Goal: Information Seeking & Learning: Learn about a topic

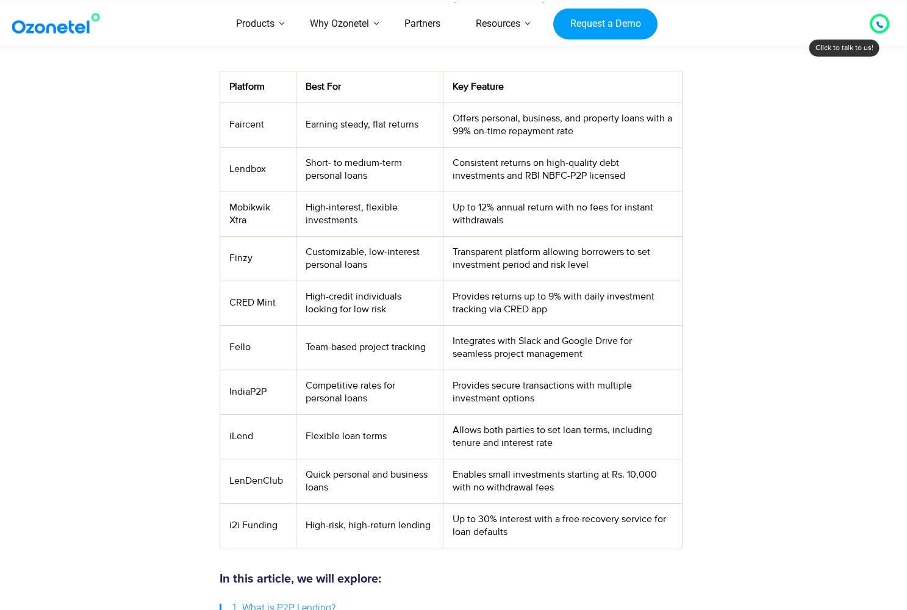
click at [261, 298] on td "CRED Mint" at bounding box center [258, 303] width 76 height 45
click at [382, 301] on td "High-credit individuals looking for low risk" at bounding box center [370, 303] width 147 height 45
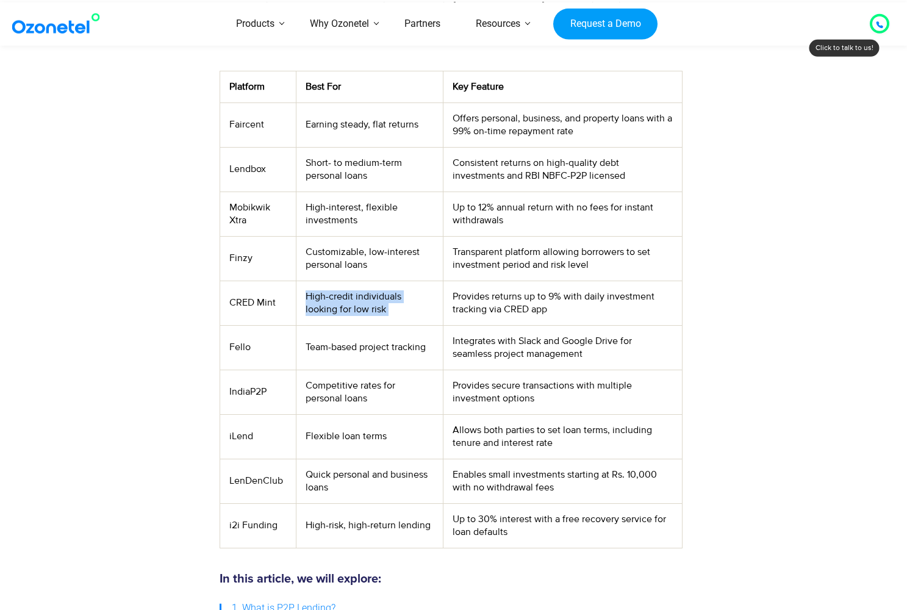
click at [382, 301] on td "High-credit individuals looking for low risk" at bounding box center [370, 303] width 147 height 45
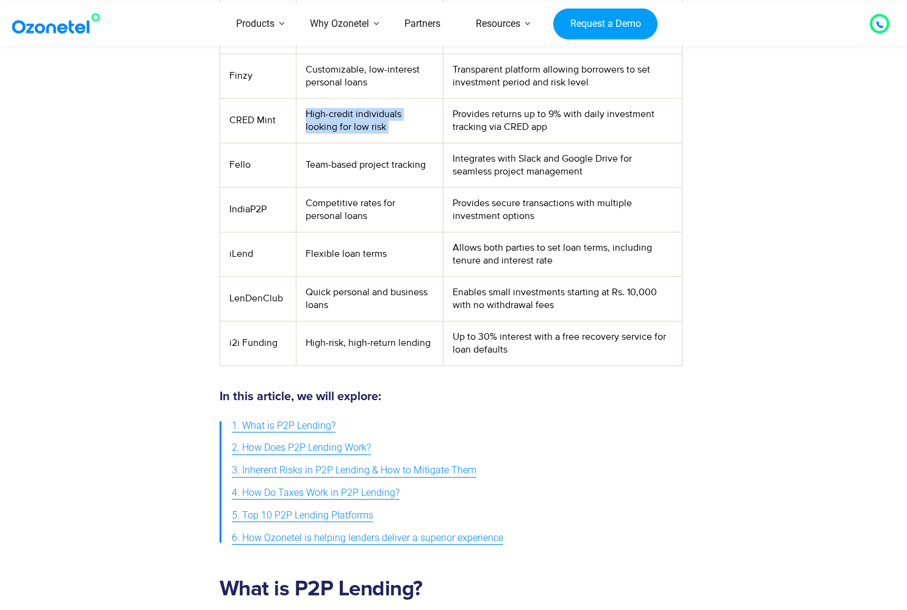
scroll to position [700, 0]
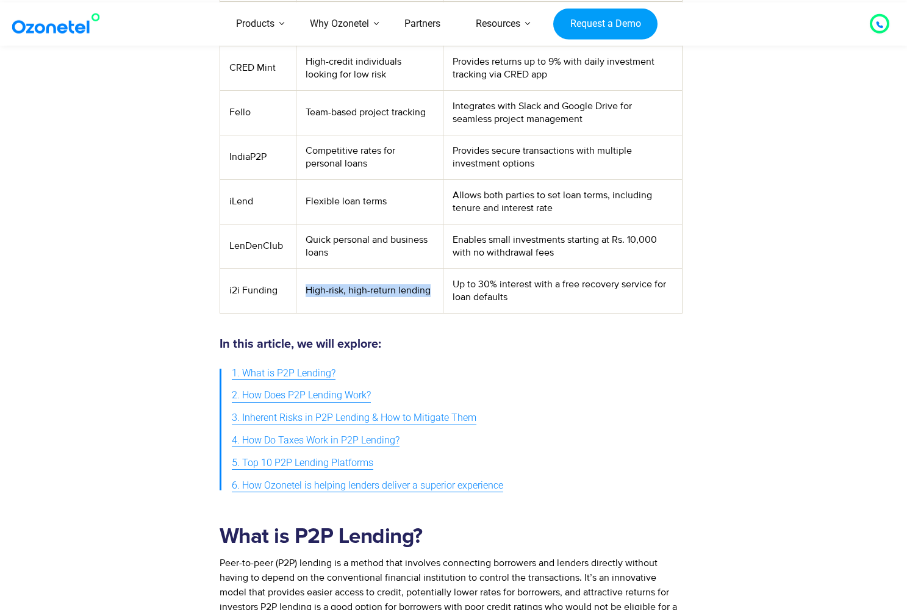
drag, startPoint x: 346, startPoint y: 296, endPoint x: 300, endPoint y: 280, distance: 48.6
click at [300, 280] on td "High-risk, high-return lending" at bounding box center [370, 291] width 147 height 45
click at [551, 299] on td "Up to 30% interest with a free recovery service for loan defaults" at bounding box center [563, 291] width 239 height 45
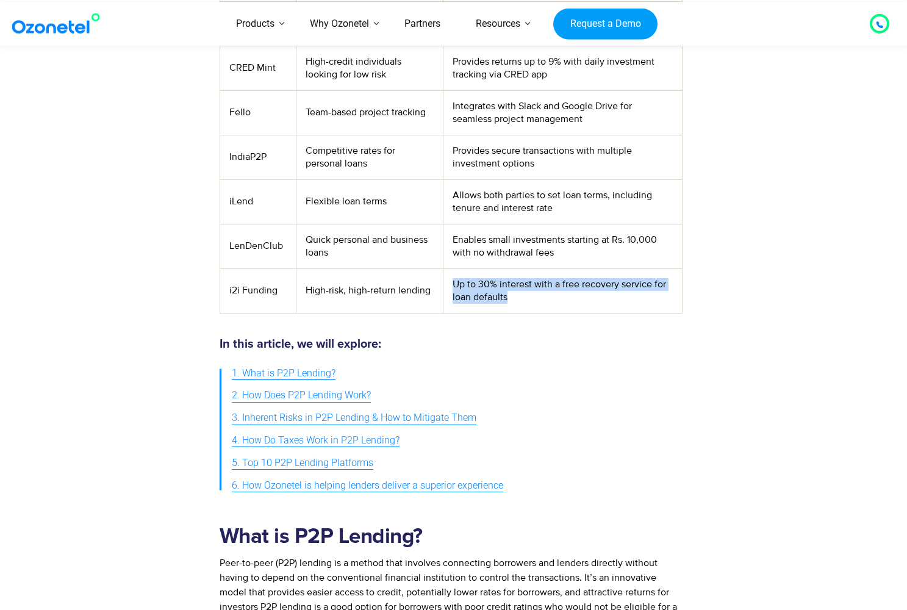
click at [551, 299] on td "Up to 30% interest with a free recovery service for loan defaults" at bounding box center [563, 291] width 239 height 45
click at [516, 294] on td "Up to 30% interest with a free recovery service for loan defaults" at bounding box center [563, 291] width 239 height 45
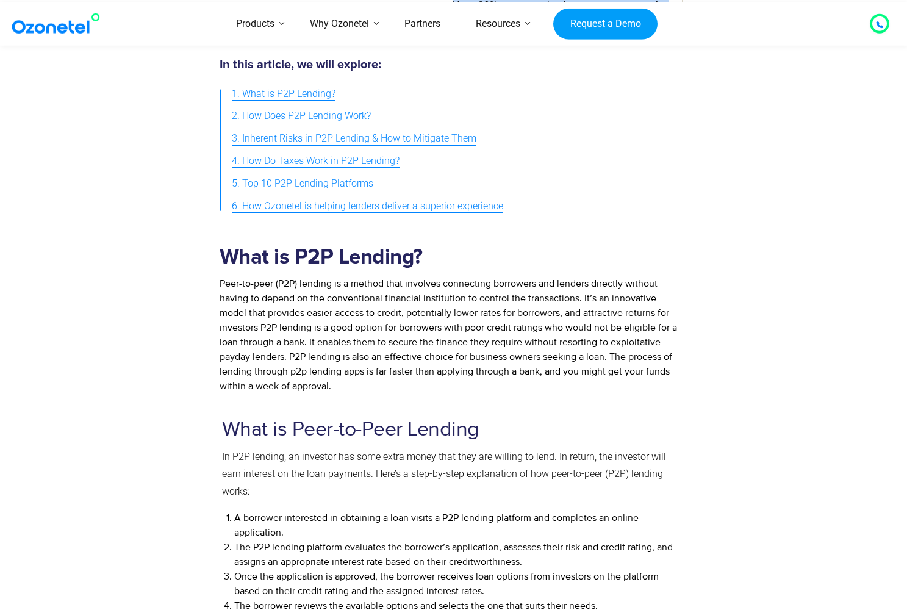
scroll to position [1032, 0]
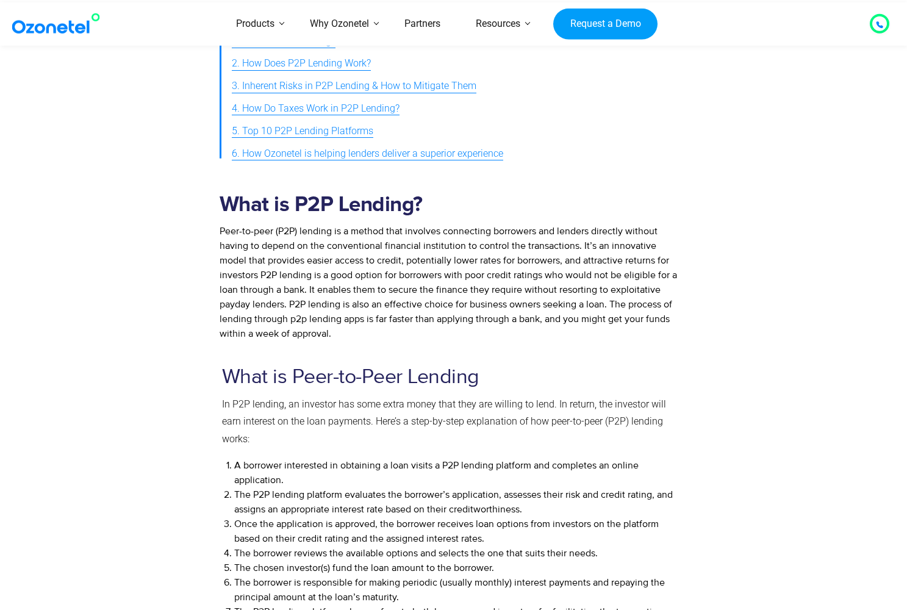
click at [342, 291] on span "P2P lending is a good option for borrowers with poor credit ratings who would n…" at bounding box center [449, 304] width 458 height 71
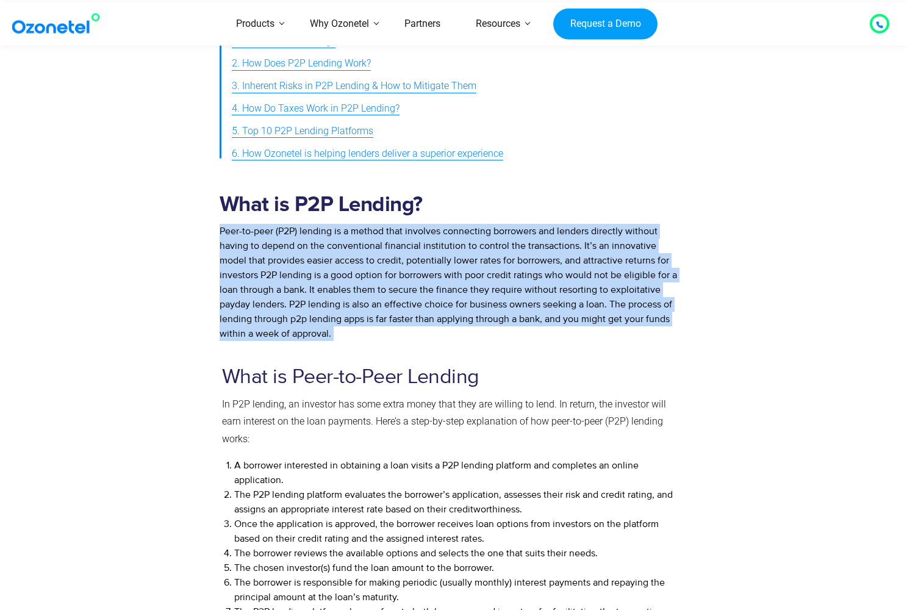
click at [342, 291] on span "P2P lending is a good option for borrowers with poor credit ratings who would n…" at bounding box center [449, 304] width 458 height 71
click at [444, 225] on span "Peer-to-peer (P2P) lending is a method that involves connecting borrowers and l…" at bounding box center [445, 253] width 450 height 56
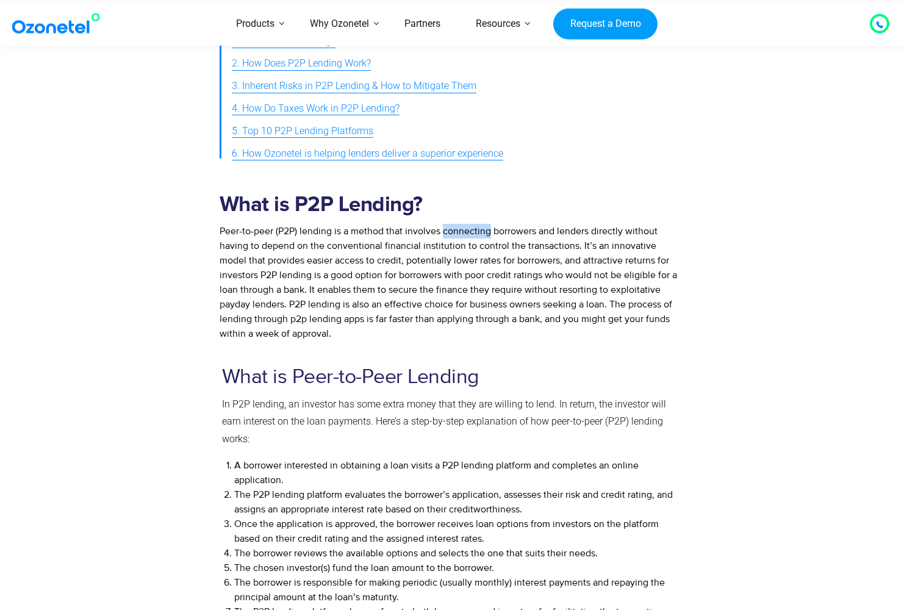
click at [444, 225] on span "Peer-to-peer (P2P) lending is a method that involves connecting borrowers and l…" at bounding box center [445, 253] width 450 height 56
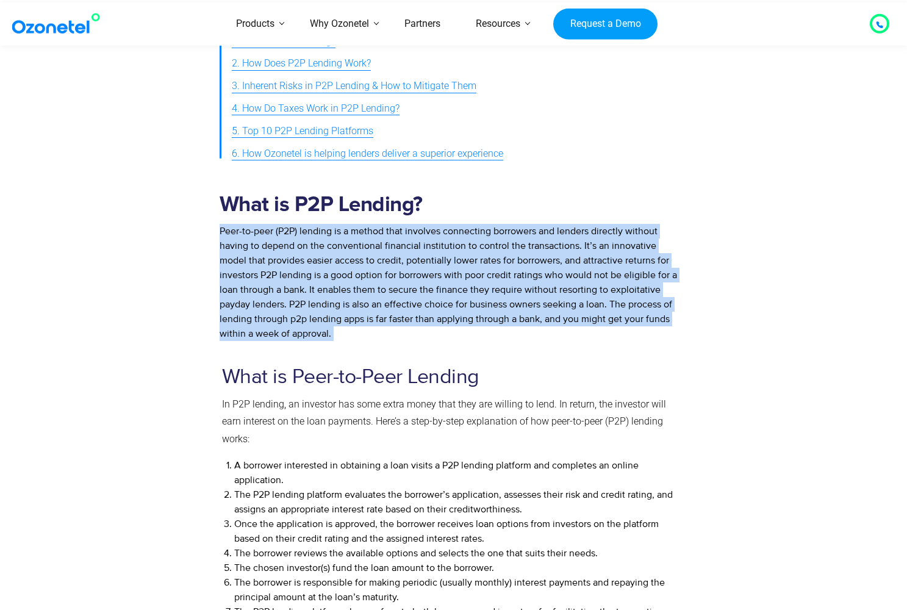
click at [444, 225] on span "Peer-to-peer (P2P) lending is a method that involves connecting borrowers and l…" at bounding box center [445, 253] width 450 height 56
click at [523, 231] on div "What is P2P Lending? Peer-to-peer (P2P) lending is a method that involves conne…" at bounding box center [451, 266] width 463 height 148
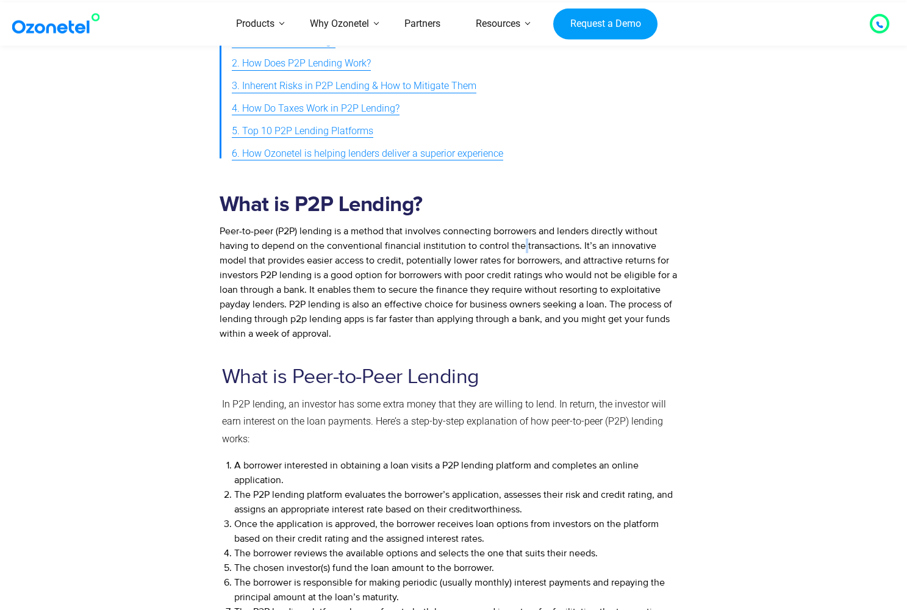
click at [523, 231] on div "What is P2P Lending? Peer-to-peer (P2P) lending is a method that involves conne…" at bounding box center [451, 266] width 463 height 148
click at [255, 247] on span "Peer-to-peer (P2P) lending is a method that involves connecting borrowers and l…" at bounding box center [445, 253] width 450 height 56
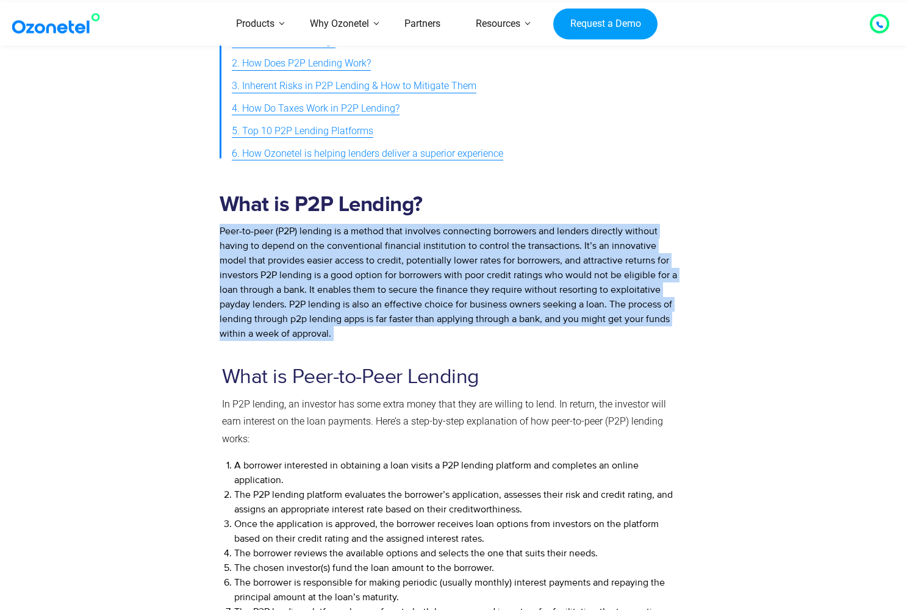
click at [255, 247] on span "Peer-to-peer (P2P) lending is a method that involves connecting borrowers and l…" at bounding box center [445, 253] width 450 height 56
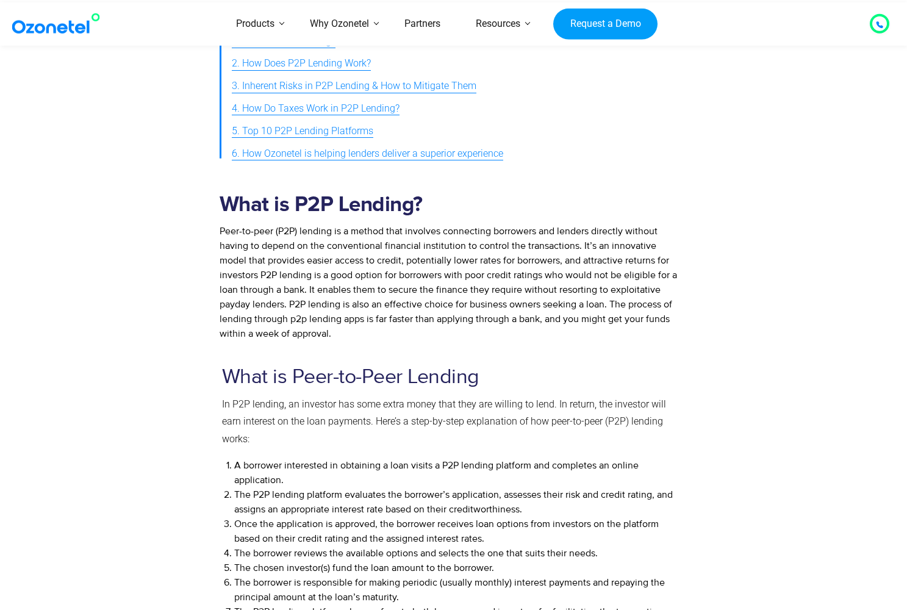
click at [276, 384] on div "What is Peer-to-Peer Lending In P2P lending, an investor has some extra money t…" at bounding box center [451, 500] width 459 height 269
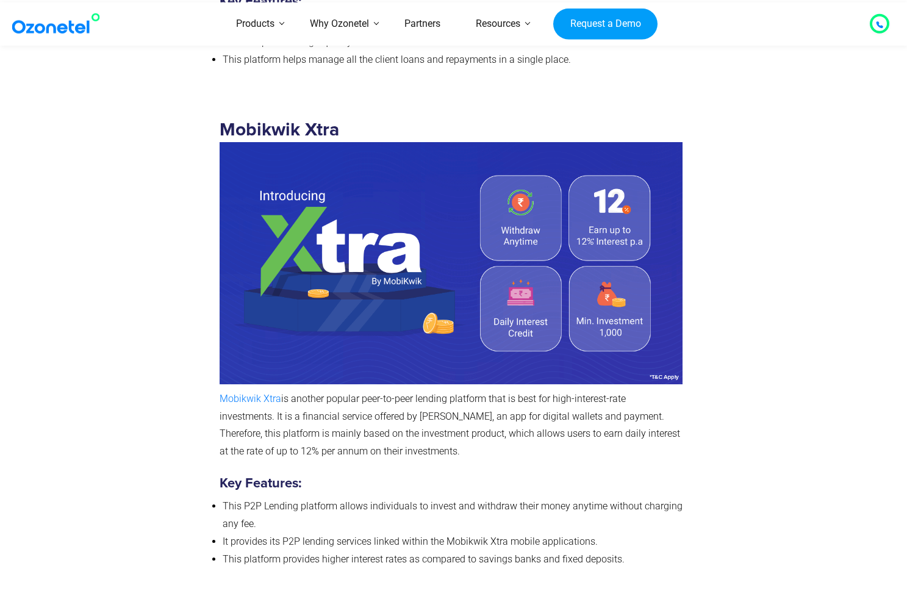
scroll to position [3197, 0]
click at [351, 391] on p "Mobikwik Xtra is another popular peer-to-peer lending platform that is best for…" at bounding box center [451, 426] width 463 height 70
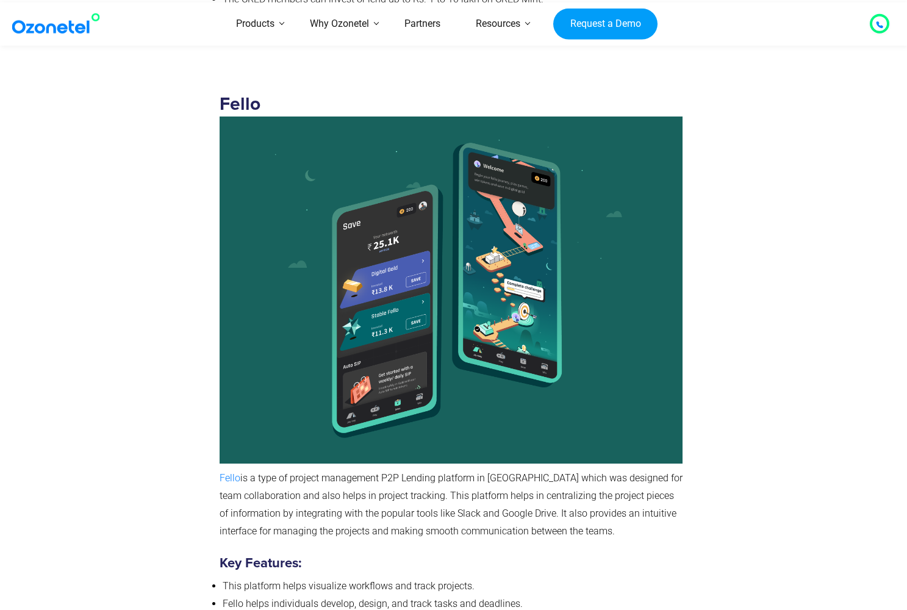
scroll to position [4722, 0]
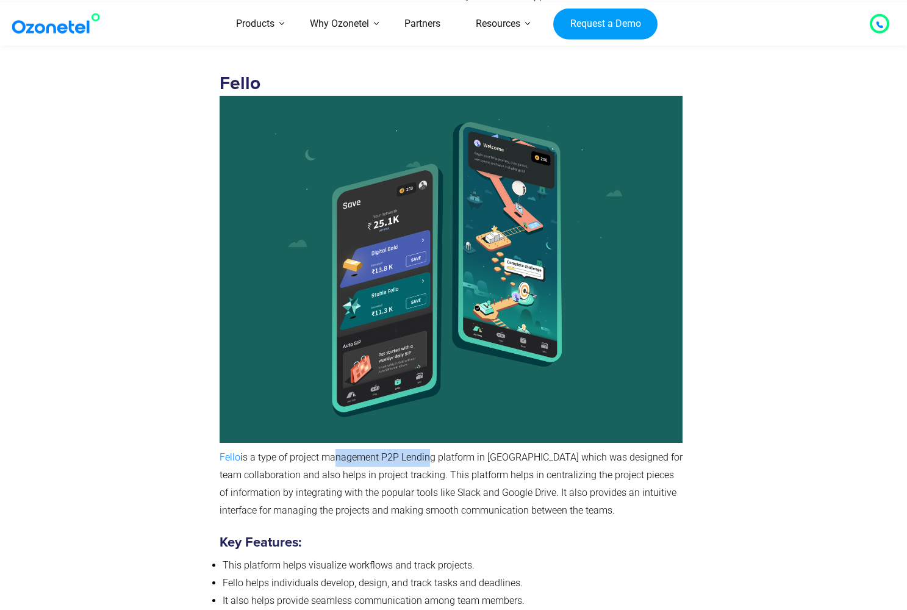
drag, startPoint x: 328, startPoint y: 424, endPoint x: 426, endPoint y: 424, distance: 97.6
click at [427, 452] on span "is a type of project management P2P Lending platform in [GEOGRAPHIC_DATA] which…" at bounding box center [451, 484] width 463 height 64
click at [423, 452] on span "is a type of project management P2P Lending platform in [GEOGRAPHIC_DATA] which…" at bounding box center [451, 484] width 463 height 64
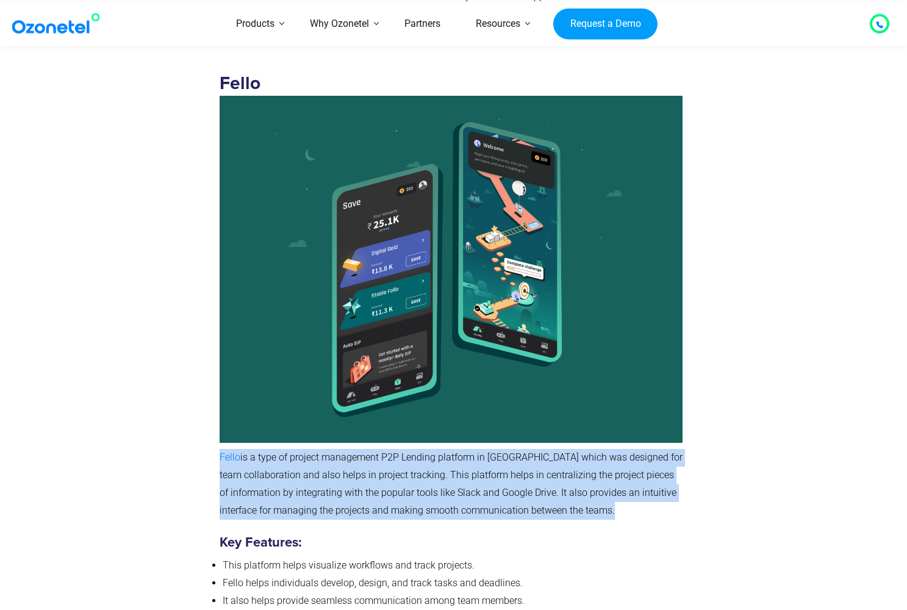
click at [423, 452] on span "is a type of project management P2P Lending platform in [GEOGRAPHIC_DATA] which…" at bounding box center [451, 484] width 463 height 64
click at [395, 452] on span "is a type of project management P2P Lending platform in [GEOGRAPHIC_DATA] which…" at bounding box center [451, 484] width 463 height 64
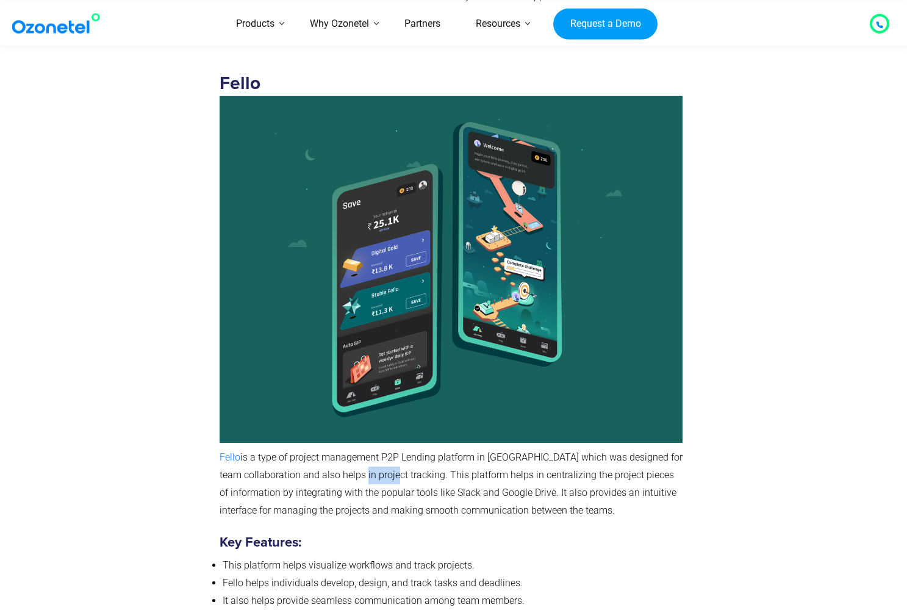
click at [395, 452] on span "is a type of project management P2P Lending platform in [GEOGRAPHIC_DATA] which…" at bounding box center [451, 484] width 463 height 64
click at [376, 452] on span "is a type of project management P2P Lending platform in [GEOGRAPHIC_DATA] which…" at bounding box center [451, 484] width 463 height 64
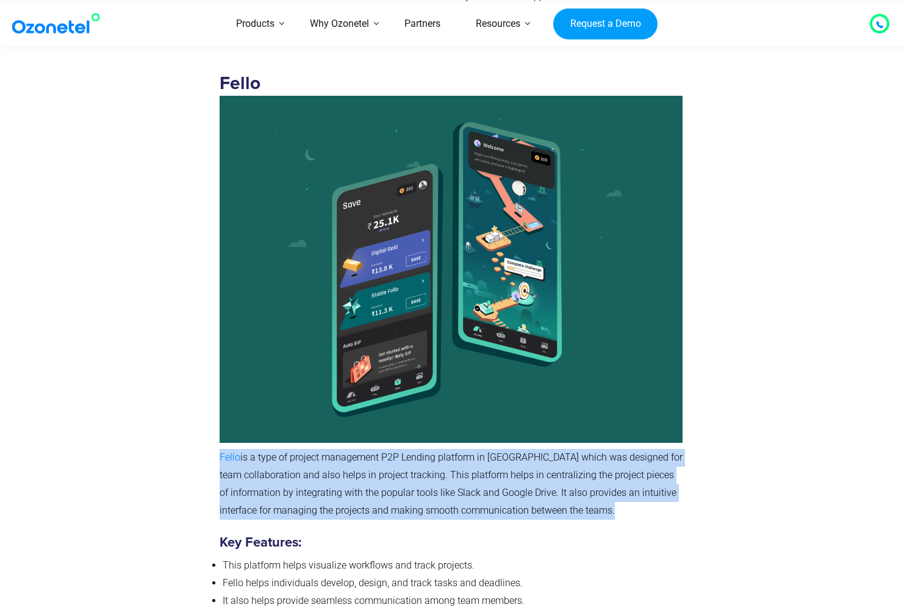
click at [376, 452] on span "is a type of project management P2P Lending platform in [GEOGRAPHIC_DATA] which…" at bounding box center [451, 484] width 463 height 64
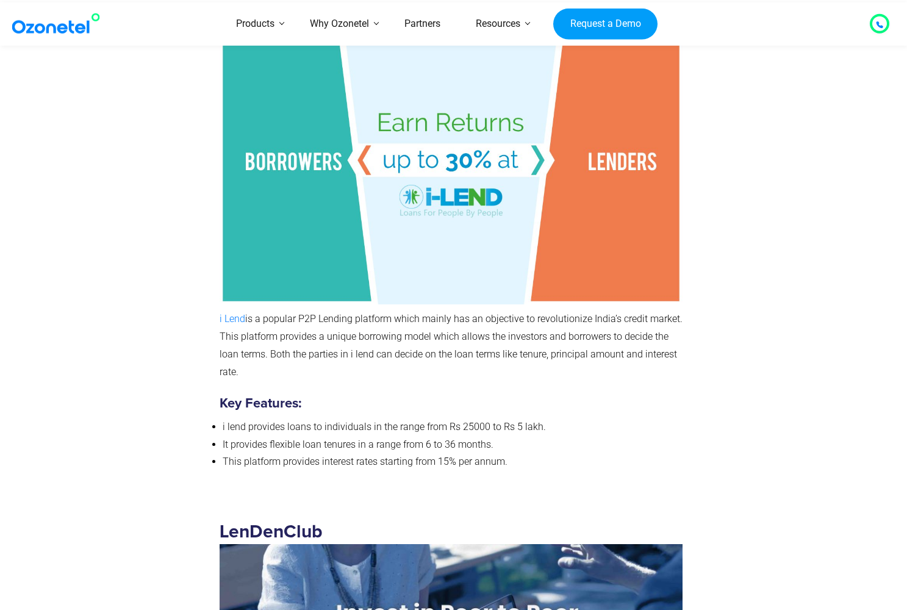
scroll to position [5821, 0]
